Goal: Task Accomplishment & Management: Manage account settings

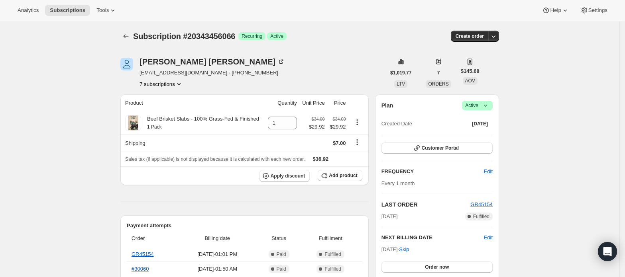
click at [167, 83] on button "7 subscriptions" at bounding box center [160, 84] width 43 height 8
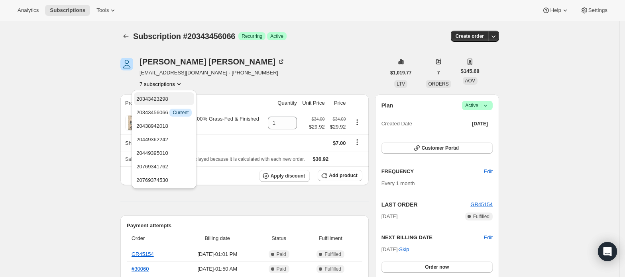
click at [177, 102] on span "20343423298" at bounding box center [163, 99] width 55 height 8
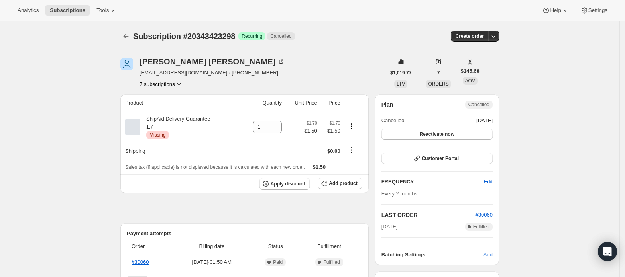
click at [178, 84] on icon "Product actions" at bounding box center [179, 84] width 8 height 8
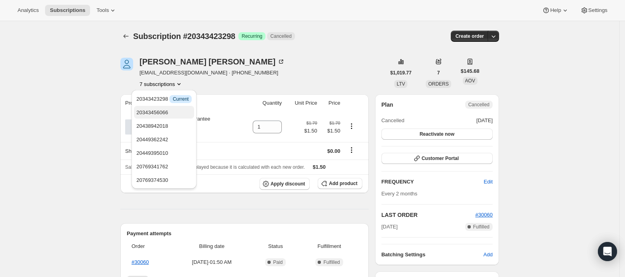
click at [175, 107] on button "20343456066" at bounding box center [164, 112] width 60 height 13
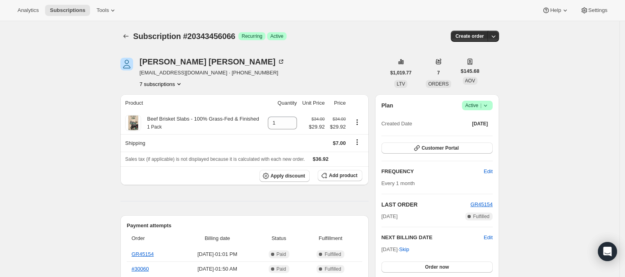
click at [478, 106] on span "Active |" at bounding box center [477, 106] width 24 height 8
click at [472, 136] on span "Cancel subscription" at bounding box center [480, 135] width 45 height 6
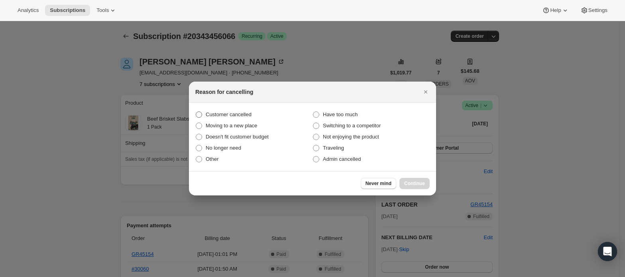
click at [214, 110] on label "Customer cancelled" at bounding box center [253, 114] width 117 height 11
click at [196, 112] on input "Customer cancelled" at bounding box center [196, 112] width 0 height 0
radio input "true"
click at [412, 185] on span "Continue" at bounding box center [414, 183] width 21 height 6
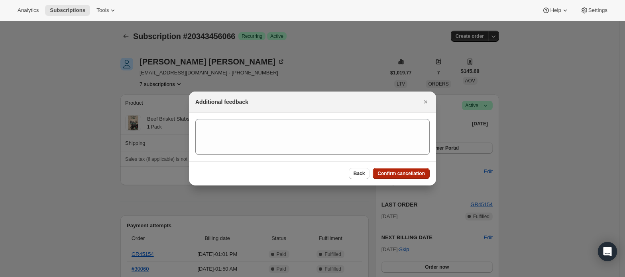
click at [405, 173] on span "Confirm cancellation" at bounding box center [400, 174] width 47 height 6
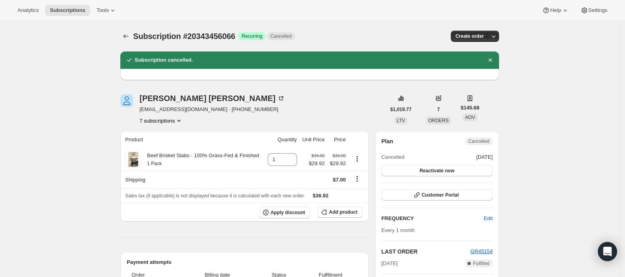
click at [166, 124] on button "7 subscriptions" at bounding box center [160, 121] width 43 height 8
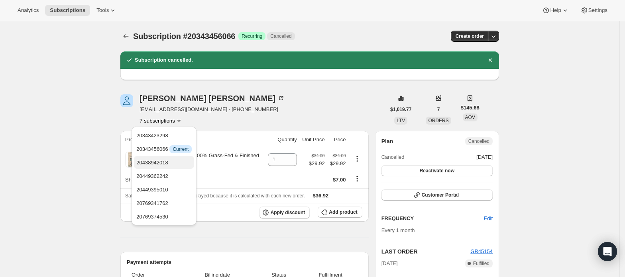
click at [172, 163] on span "20438942018" at bounding box center [163, 163] width 55 height 8
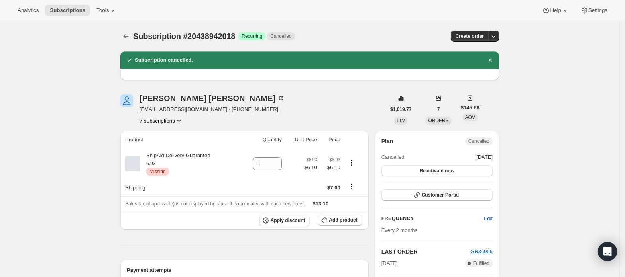
click at [173, 120] on button "7 subscriptions" at bounding box center [160, 121] width 43 height 8
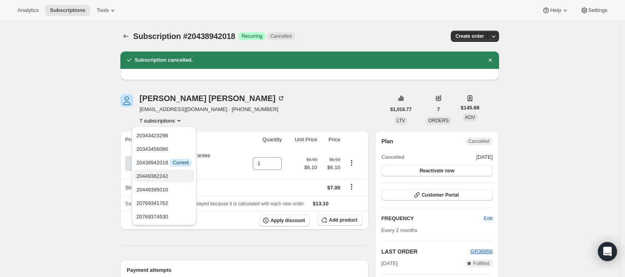
click at [177, 177] on span "20449362242" at bounding box center [163, 177] width 55 height 8
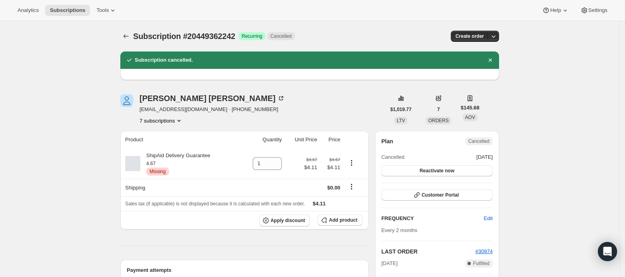
click at [174, 118] on button "7 subscriptions" at bounding box center [160, 121] width 43 height 8
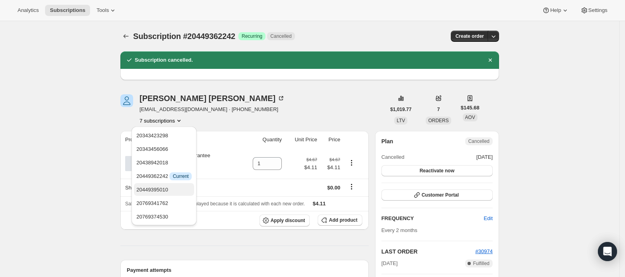
click at [167, 189] on span "20449395010" at bounding box center [163, 190] width 55 height 8
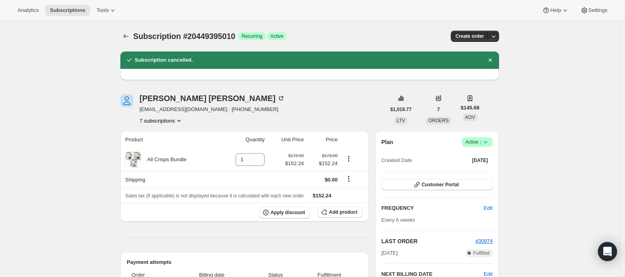
click at [486, 147] on span "Success Active |" at bounding box center [477, 142] width 31 height 10
click at [472, 169] on span "Cancel subscription" at bounding box center [480, 172] width 45 height 6
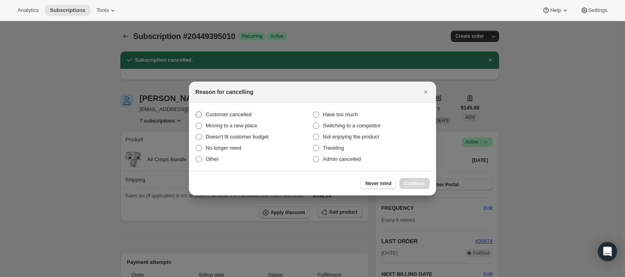
click at [264, 114] on label "Customer cancelled" at bounding box center [253, 114] width 117 height 11
click at [196, 112] on input "Customer cancelled" at bounding box center [196, 112] width 0 height 0
radio input "true"
click at [407, 184] on span "Continue" at bounding box center [414, 183] width 21 height 6
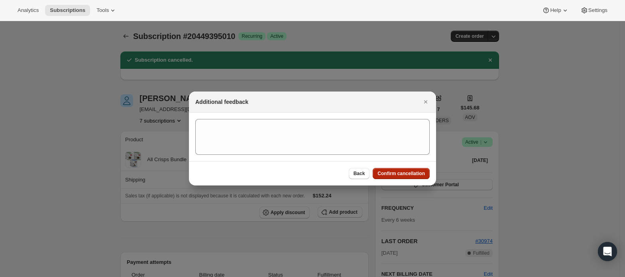
click at [410, 169] on button "Confirm cancellation" at bounding box center [401, 173] width 57 height 11
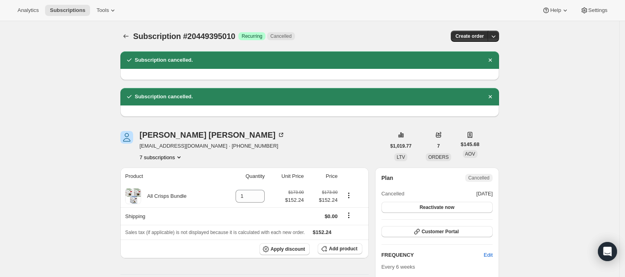
click at [179, 158] on icon "Product actions" at bounding box center [179, 157] width 8 height 8
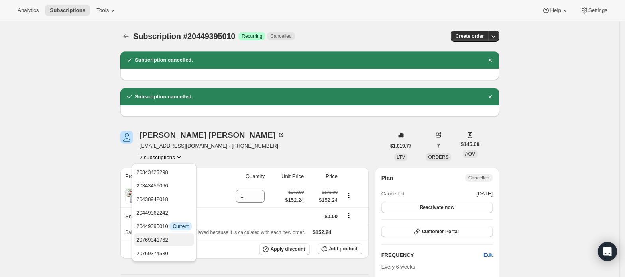
click at [169, 244] on span "20769341762" at bounding box center [163, 240] width 55 height 8
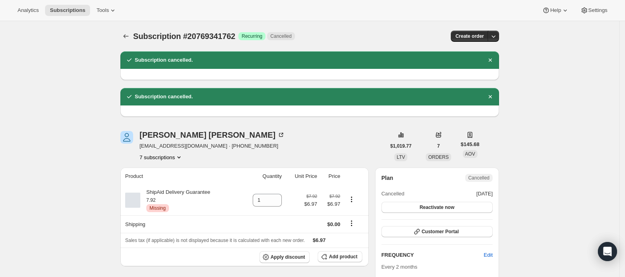
click at [168, 158] on button "7 subscriptions" at bounding box center [160, 157] width 43 height 8
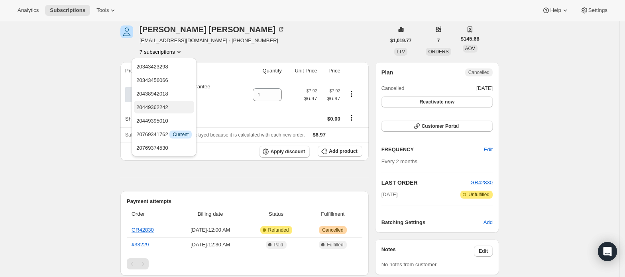
scroll to position [106, 0]
click at [176, 147] on span "20769374530" at bounding box center [163, 148] width 55 height 8
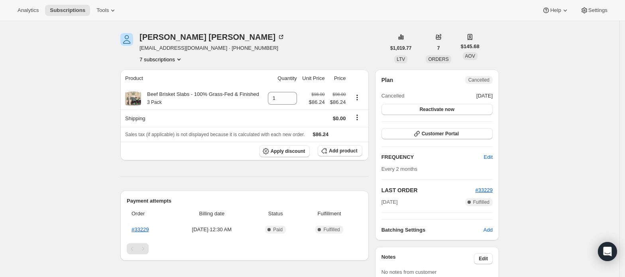
scroll to position [106, 0]
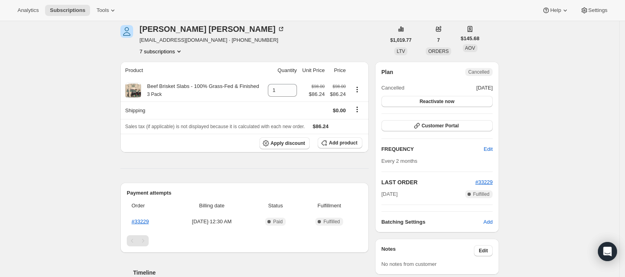
click at [173, 52] on button "7 subscriptions" at bounding box center [160, 51] width 43 height 8
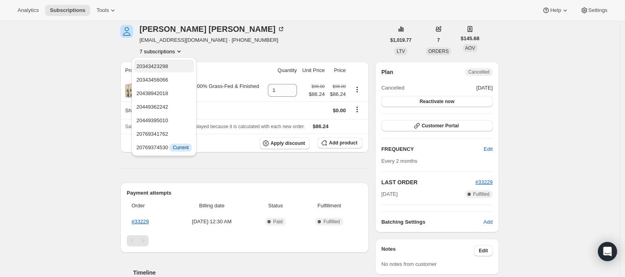
click at [177, 69] on span "20343423298" at bounding box center [163, 67] width 55 height 8
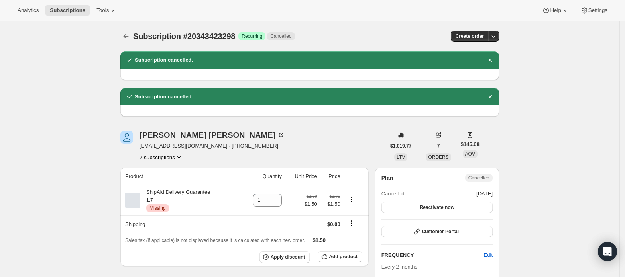
click at [174, 160] on button "7 subscriptions" at bounding box center [160, 157] width 43 height 8
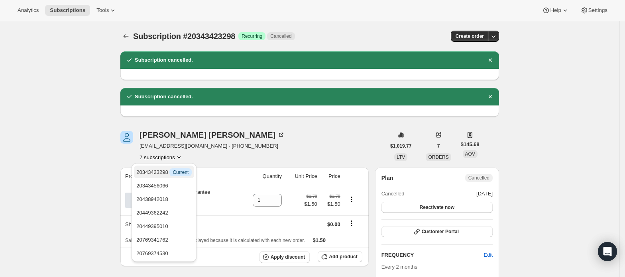
click at [173, 178] on button "20343423298 Info Current" at bounding box center [164, 172] width 60 height 13
click at [171, 180] on button "20343456066" at bounding box center [164, 185] width 60 height 13
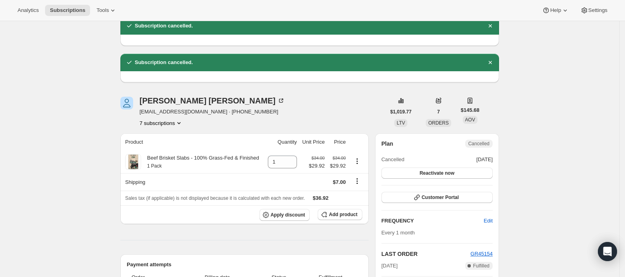
scroll to position [53, 0]
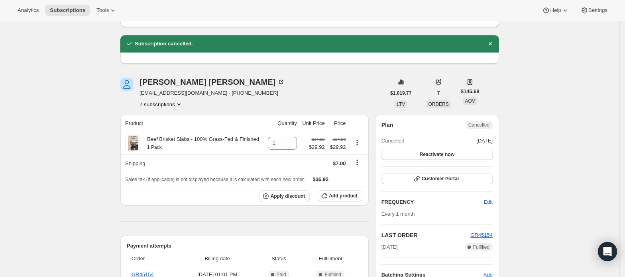
click at [171, 106] on button "7 subscriptions" at bounding box center [160, 104] width 43 height 8
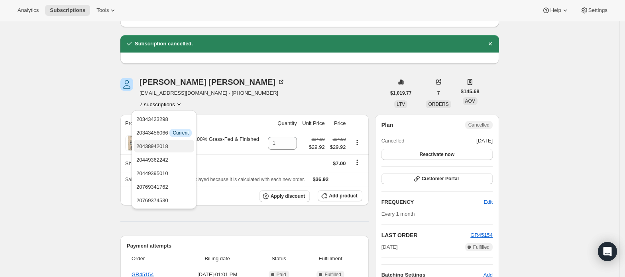
click at [174, 147] on span "20438942018" at bounding box center [163, 147] width 55 height 8
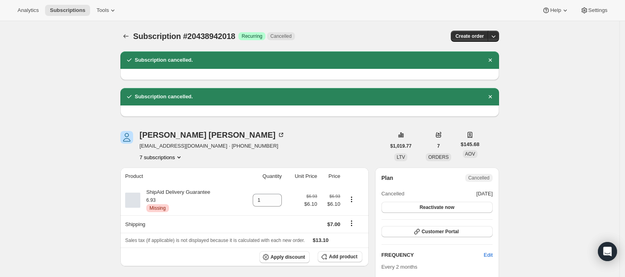
click at [176, 159] on button "7 subscriptions" at bounding box center [160, 157] width 43 height 8
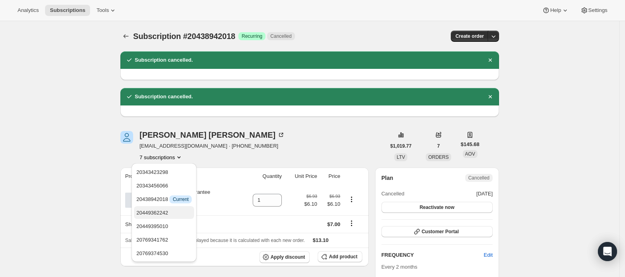
click at [171, 214] on span "20449362242" at bounding box center [163, 213] width 55 height 8
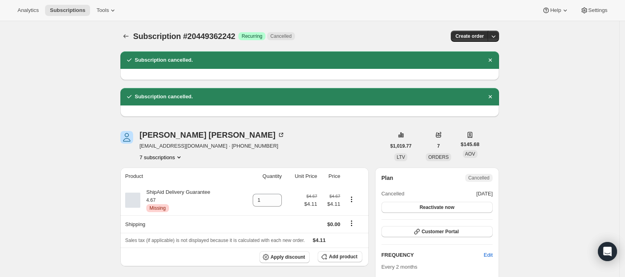
click at [171, 160] on button "7 subscriptions" at bounding box center [160, 157] width 43 height 8
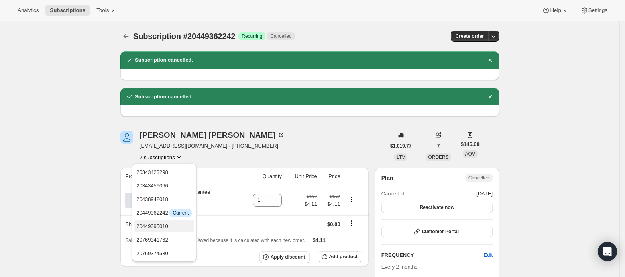
click at [167, 224] on span "20449395010" at bounding box center [152, 227] width 32 height 6
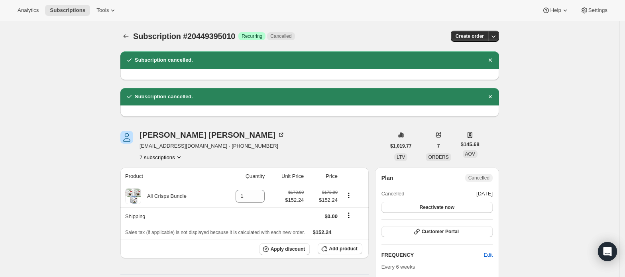
click at [178, 155] on icon "Product actions" at bounding box center [179, 157] width 8 height 8
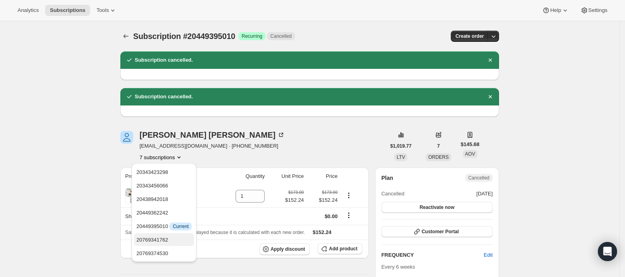
click at [173, 243] on span "20769341762" at bounding box center [163, 240] width 55 height 8
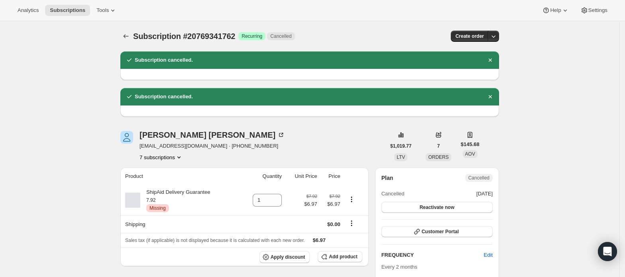
click at [176, 157] on button "7 subscriptions" at bounding box center [160, 157] width 43 height 8
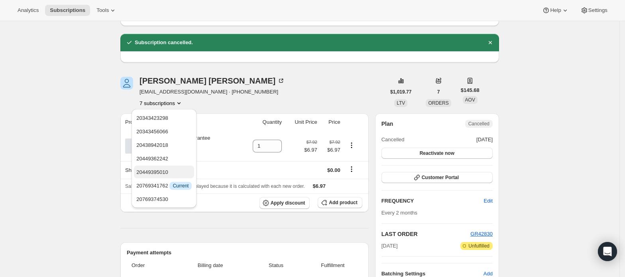
scroll to position [106, 0]
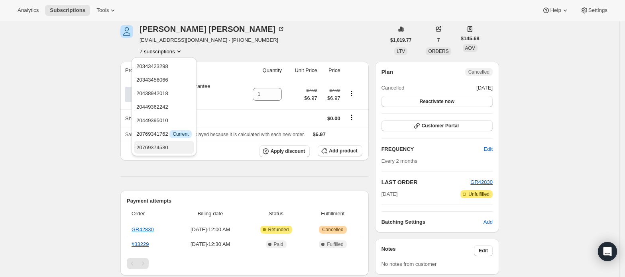
click at [178, 151] on span "20769374530" at bounding box center [163, 148] width 55 height 8
